Goal: Find specific page/section

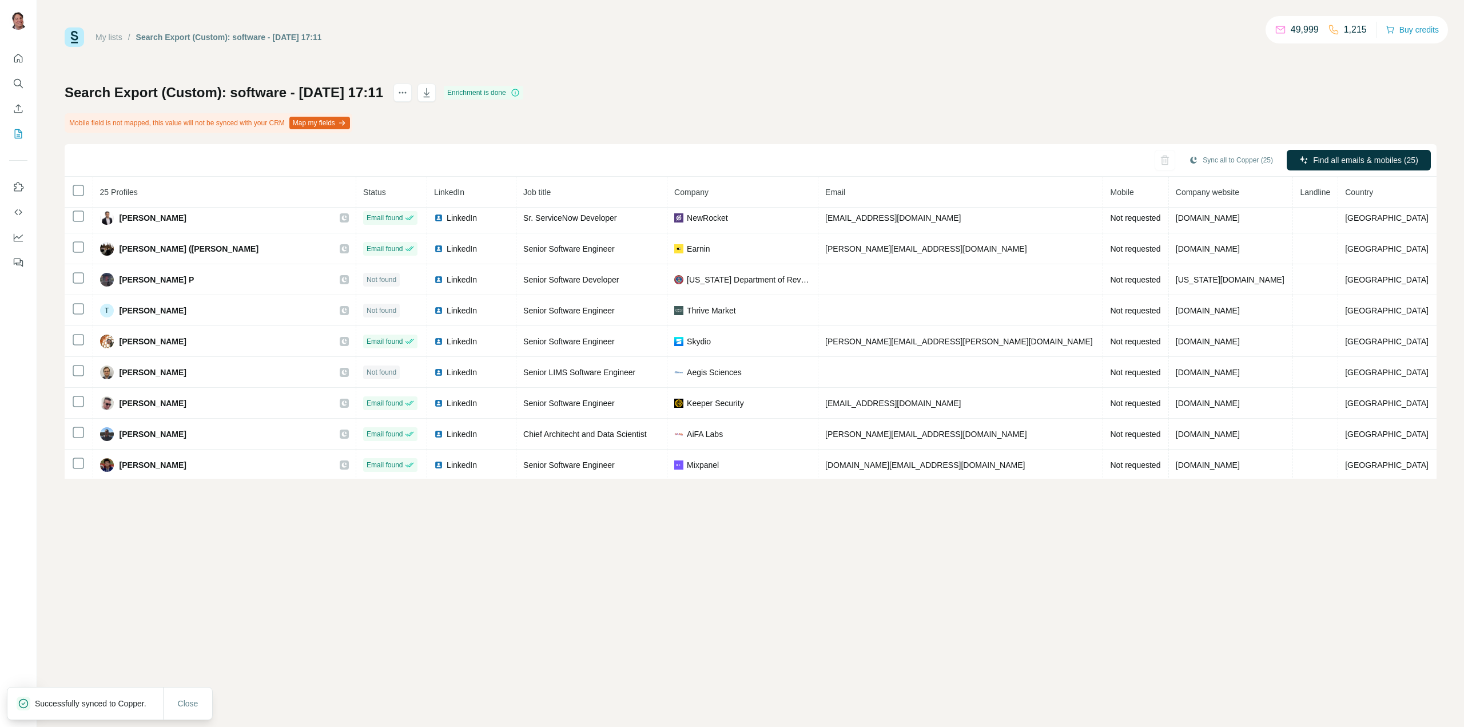
scroll to position [501, 0]
click at [22, 136] on icon "My lists" at bounding box center [18, 133] width 11 height 11
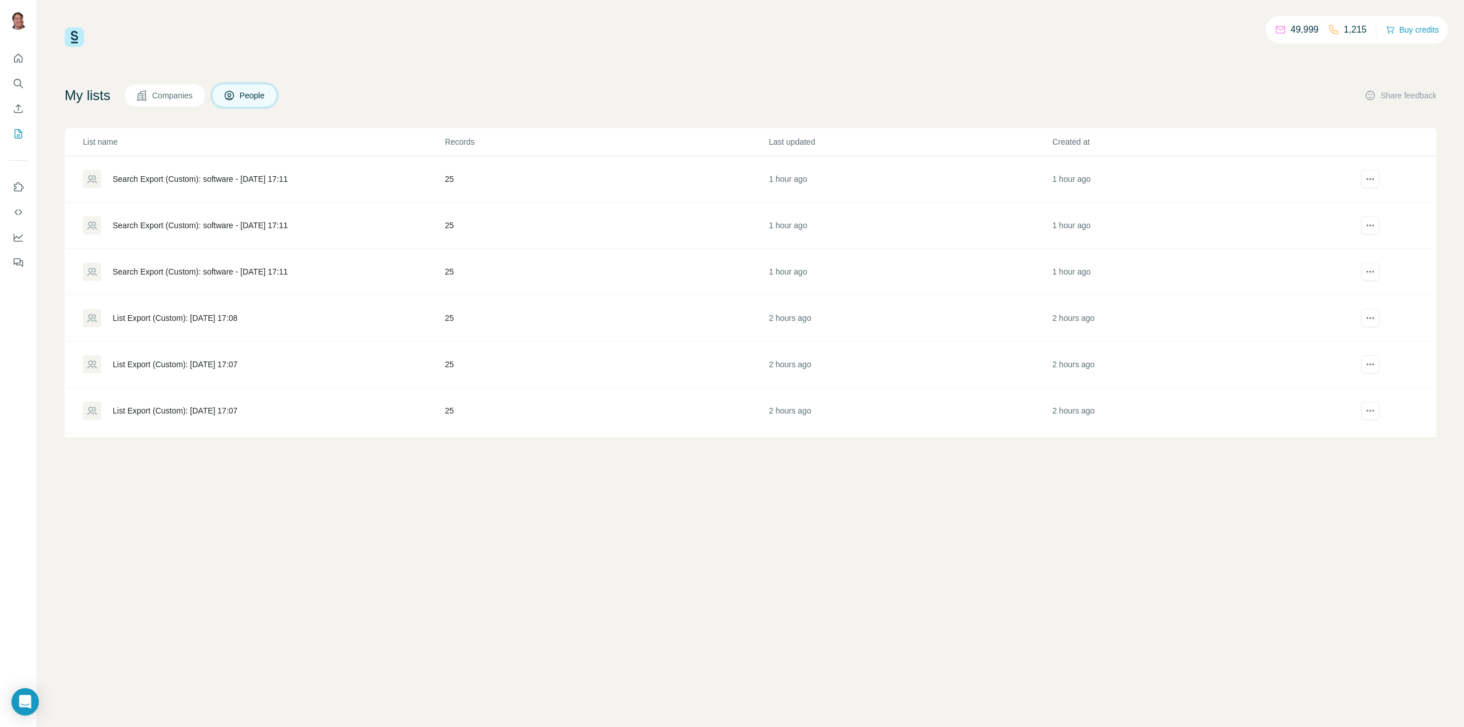
click at [288, 176] on div "Search Export (Custom): software - [DATE] 17:11" at bounding box center [200, 178] width 175 height 11
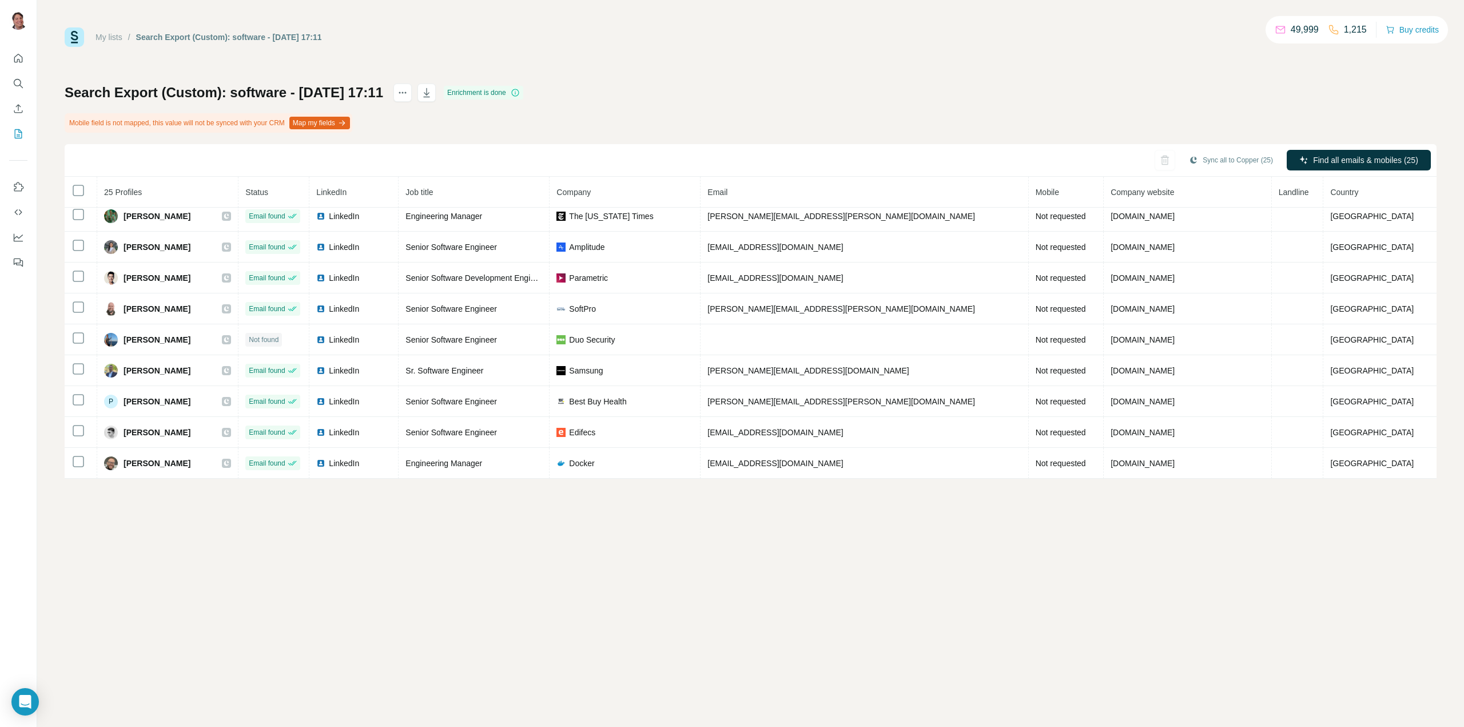
scroll to position [501, 0]
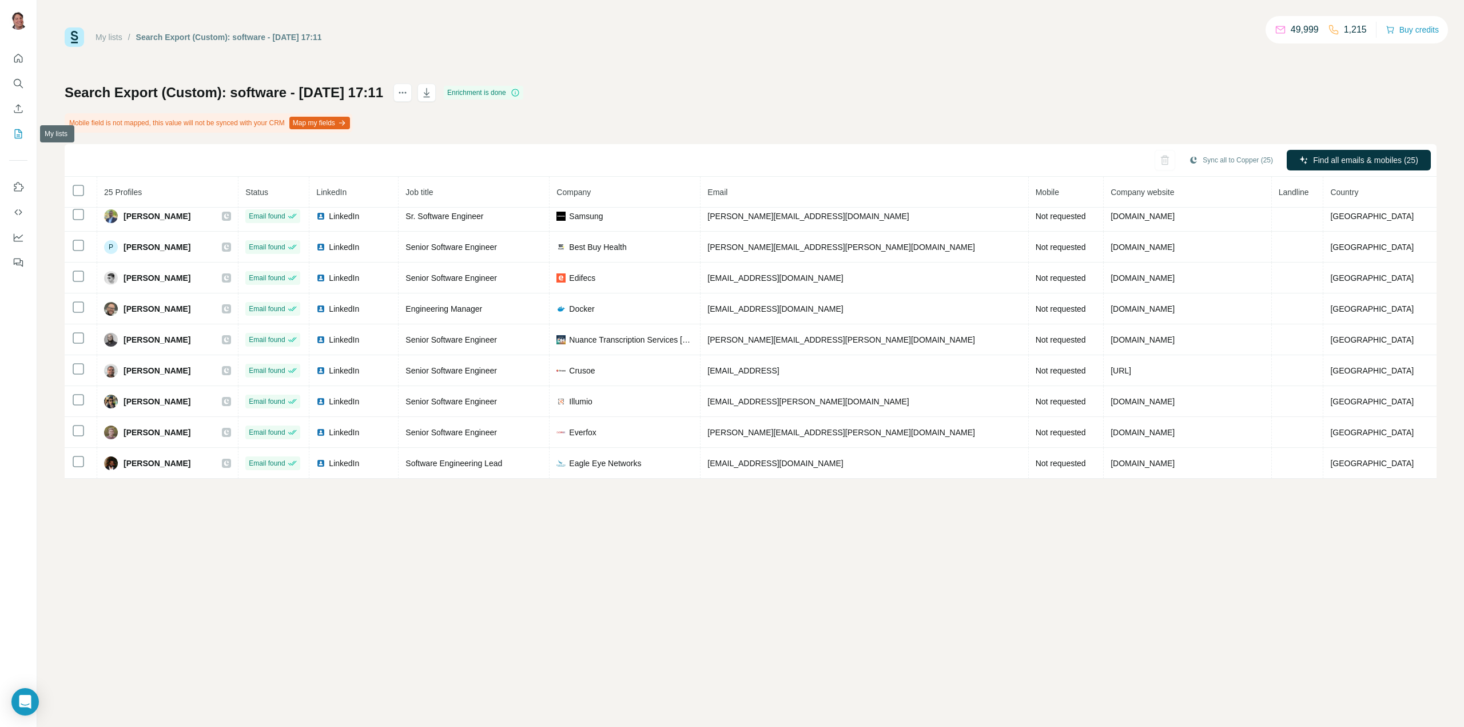
click at [21, 132] on icon "My lists" at bounding box center [18, 133] width 7 height 9
